Goal: Task Accomplishment & Management: Use online tool/utility

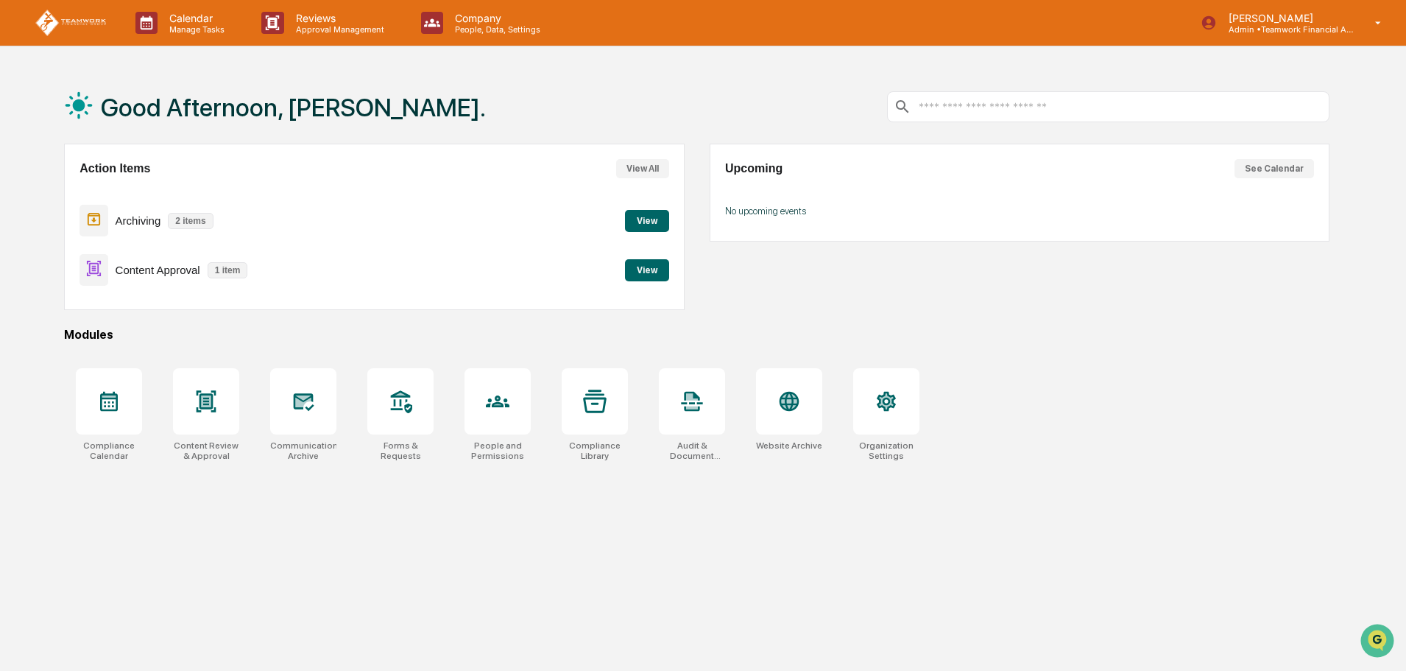
click at [645, 269] on button "View" at bounding box center [647, 270] width 44 height 22
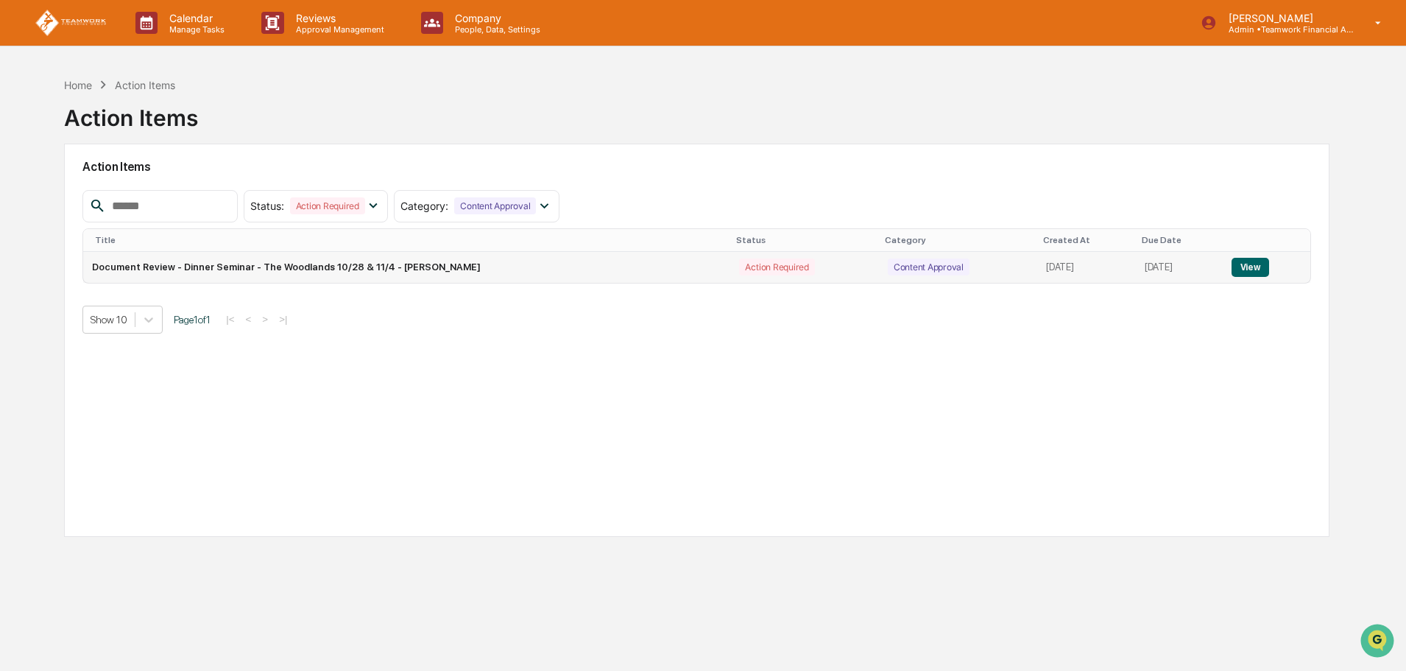
click at [1259, 268] on button "View" at bounding box center [1251, 267] width 38 height 19
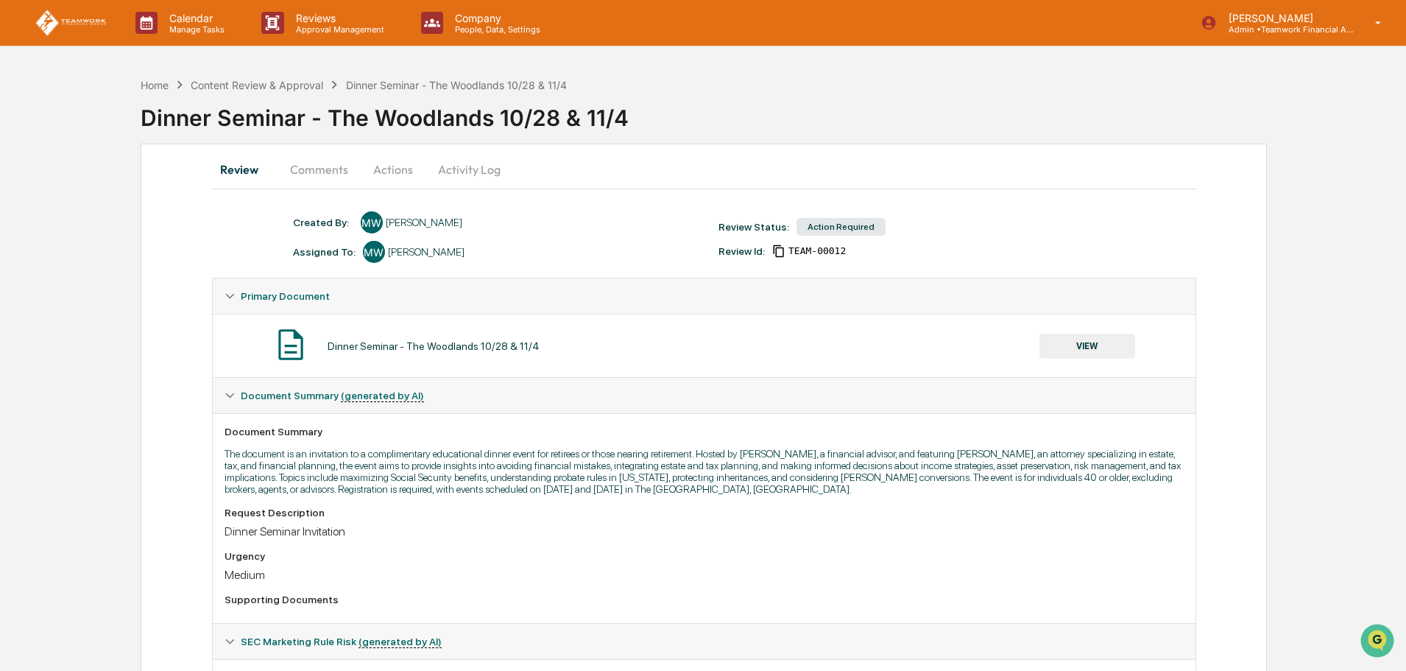
click at [379, 169] on button "Actions" at bounding box center [393, 169] width 66 height 35
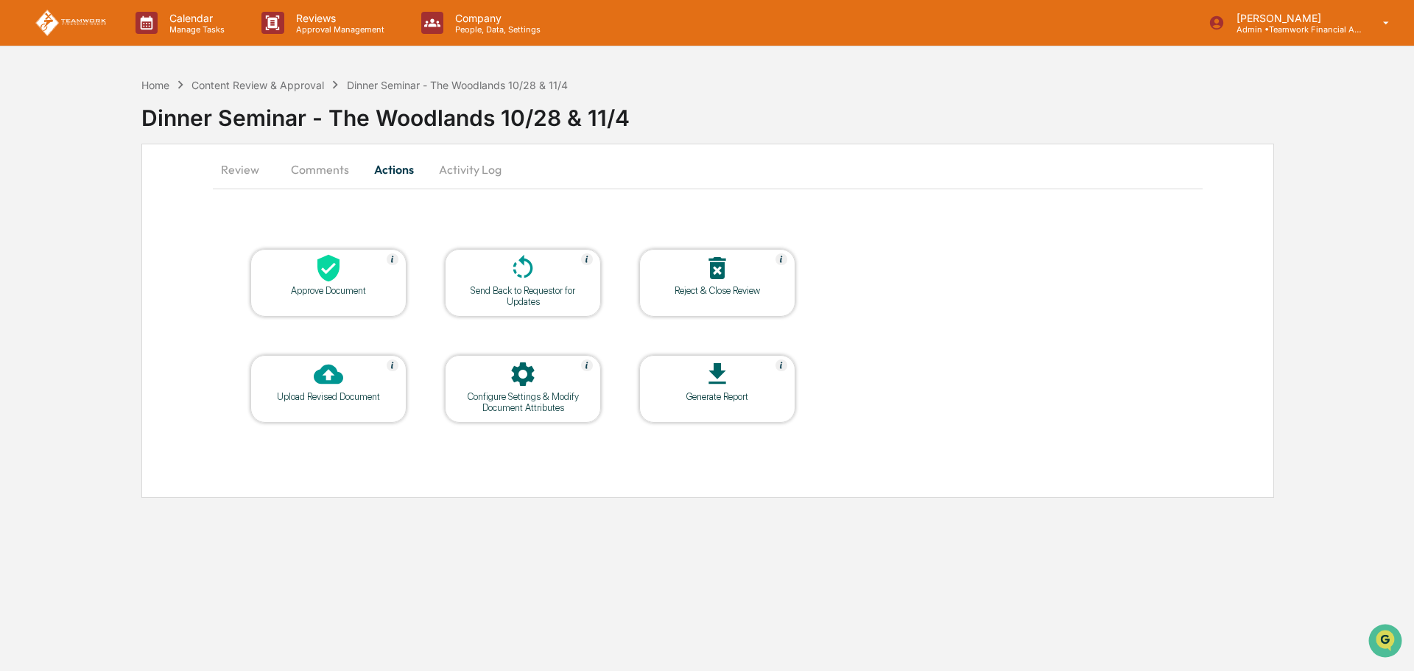
click at [328, 283] on div at bounding box center [328, 269] width 147 height 32
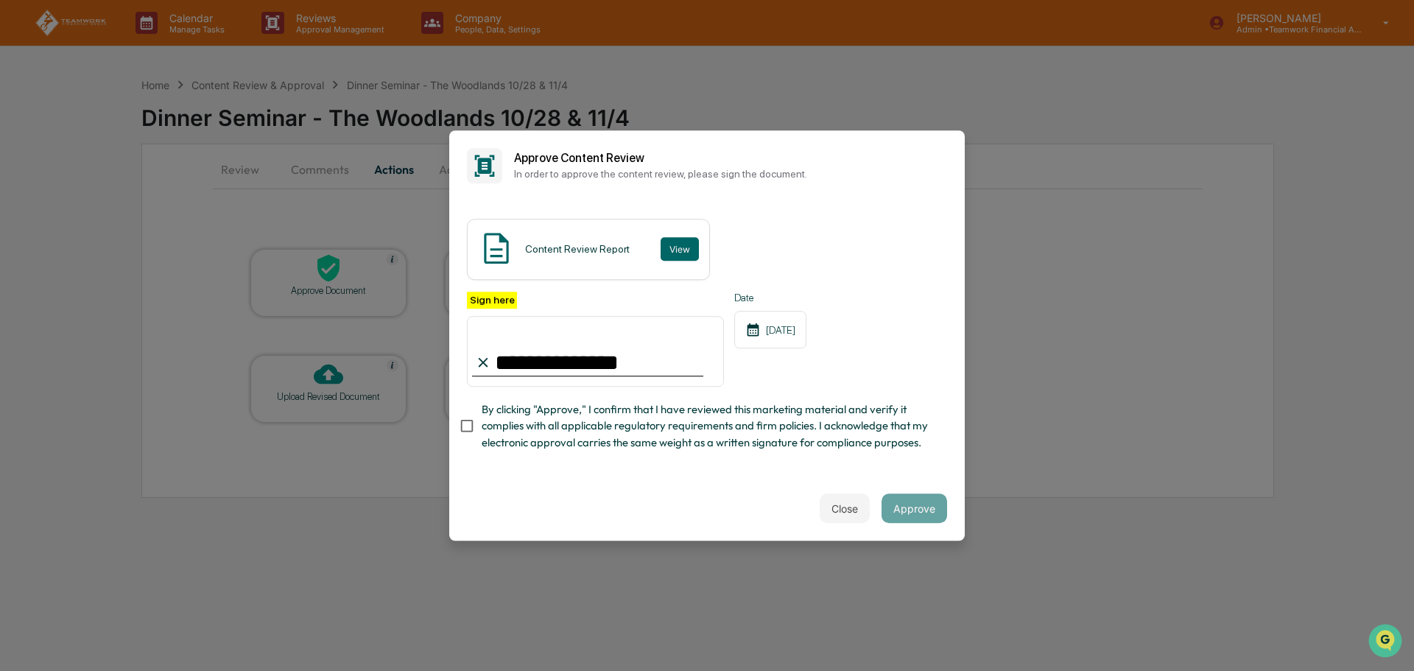
type input "**********"
click at [914, 512] on button "Approve" at bounding box center [914, 507] width 66 height 29
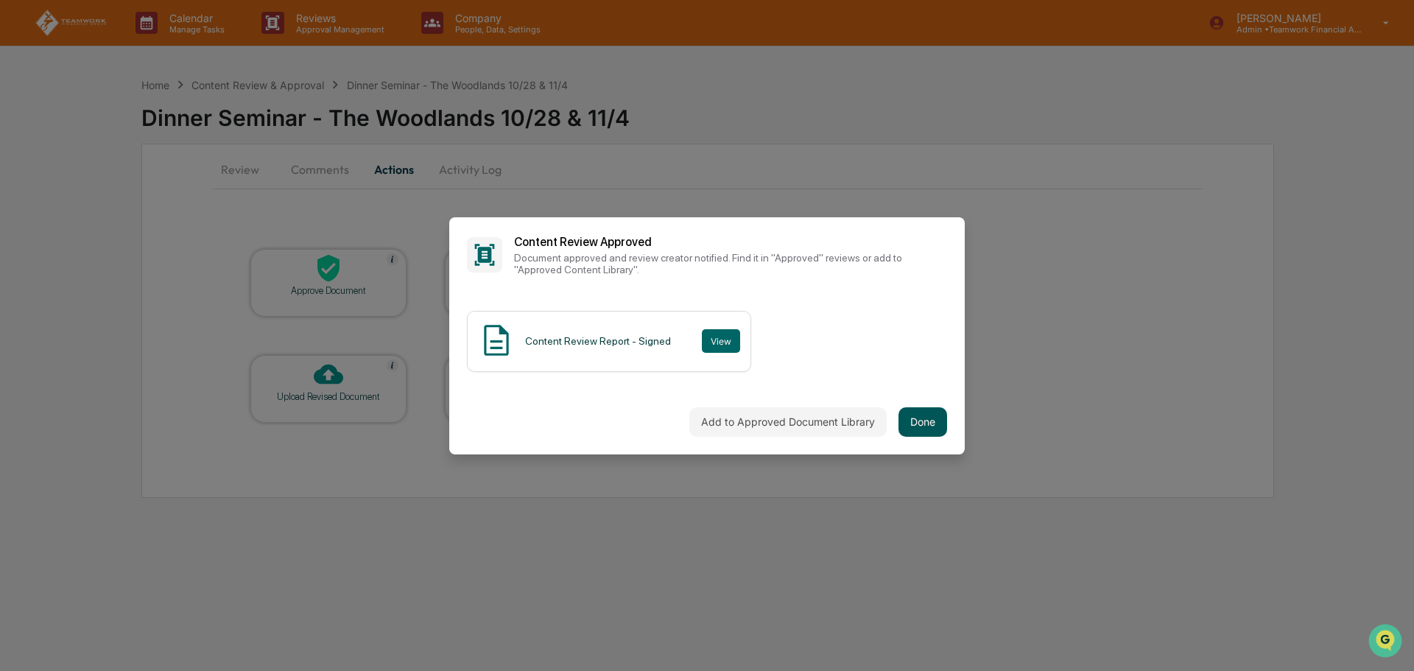
click at [924, 421] on button "Done" at bounding box center [922, 421] width 49 height 29
